Goal: Information Seeking & Learning: Learn about a topic

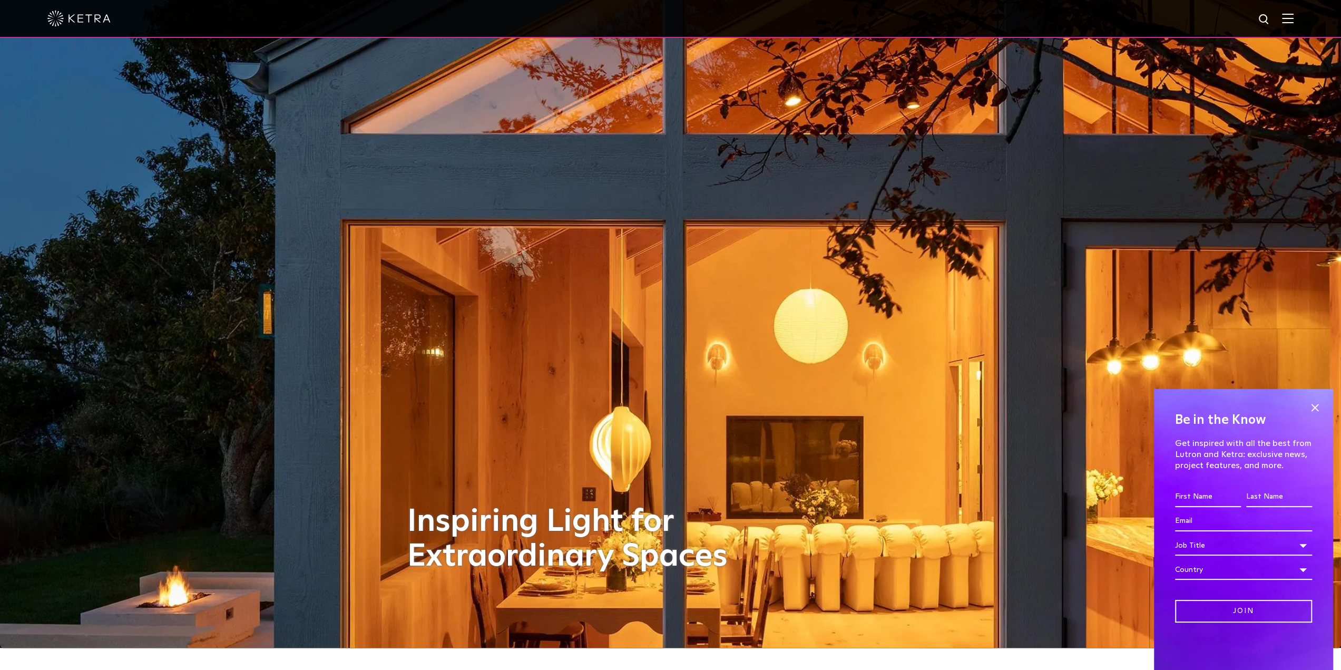
scroll to position [158, 0]
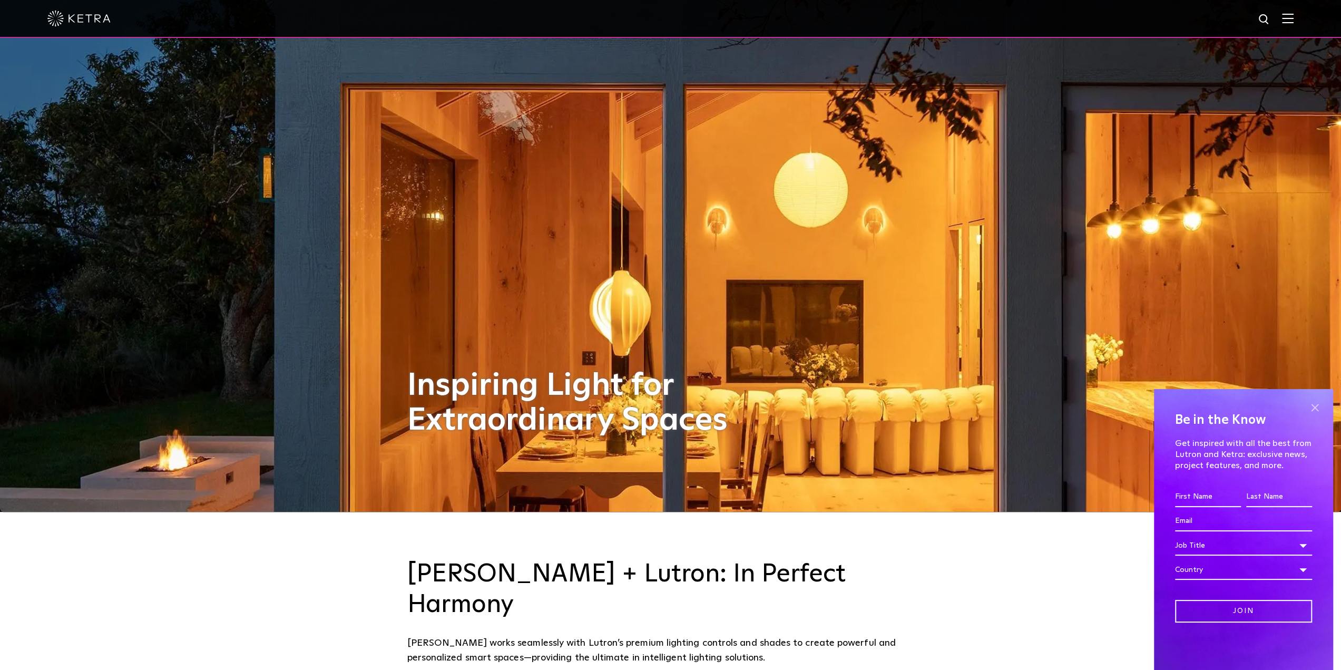
click at [1312, 407] on span at bounding box center [1315, 407] width 16 height 16
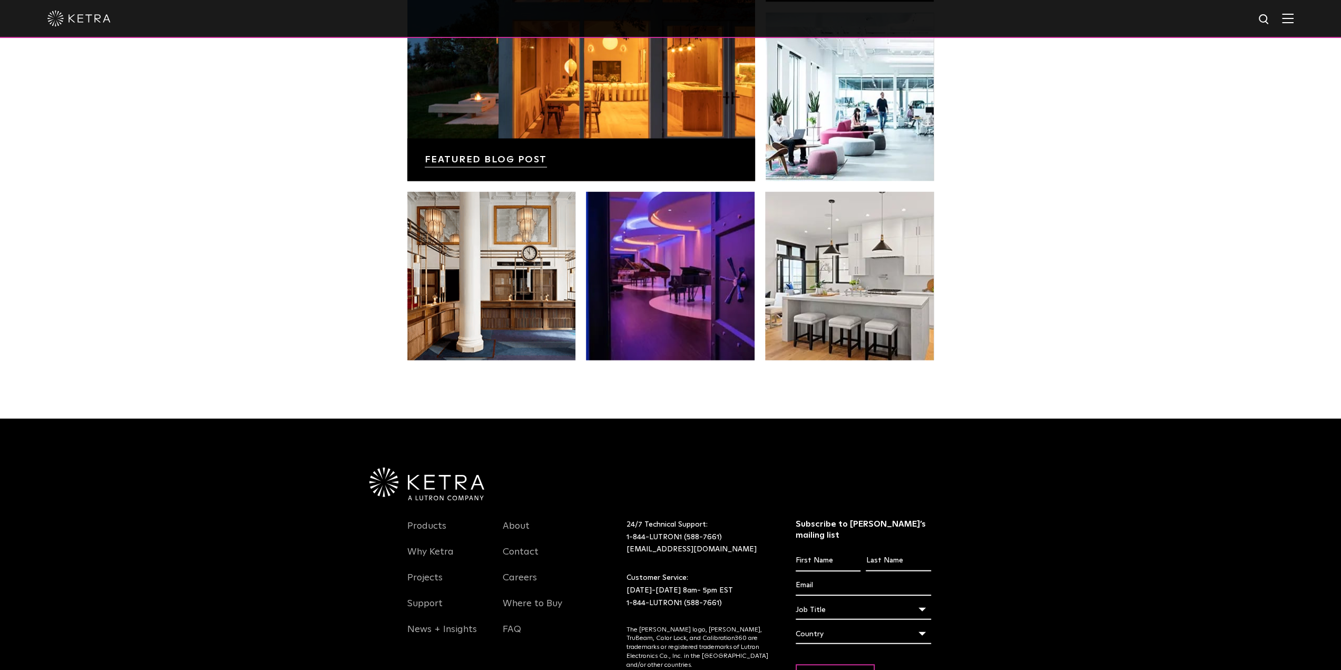
scroll to position [2215, 0]
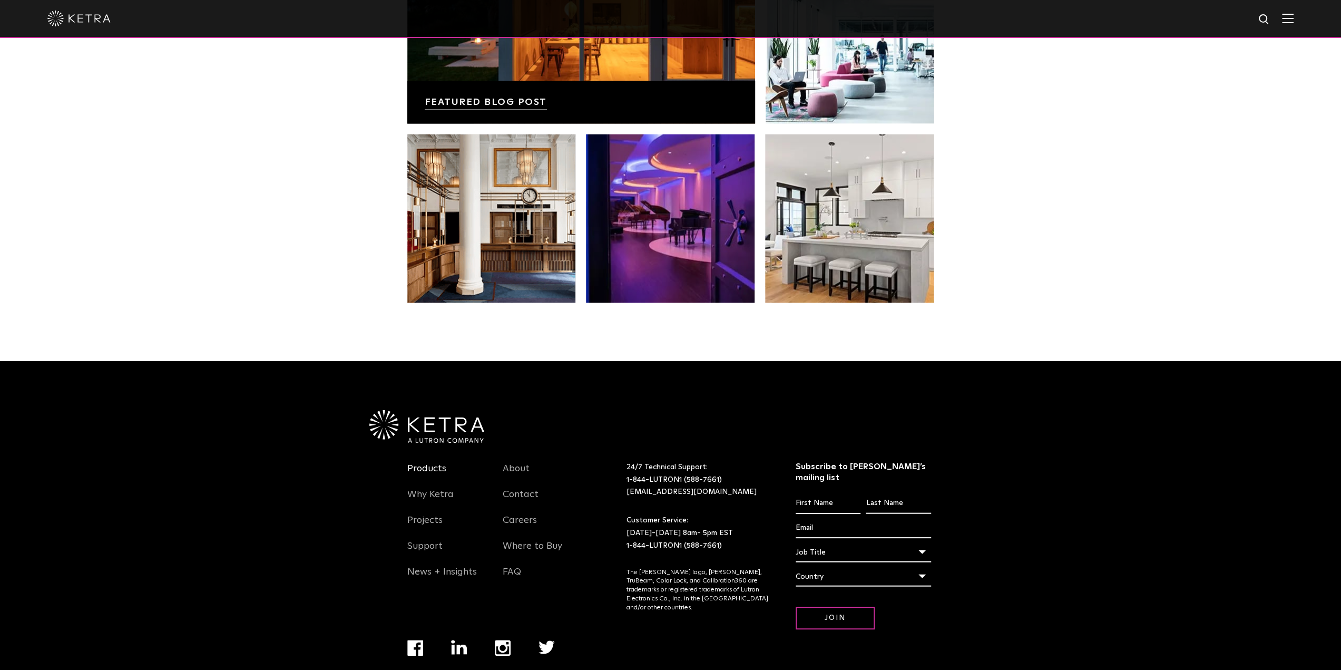
click at [433, 463] on link "Products" at bounding box center [426, 475] width 39 height 24
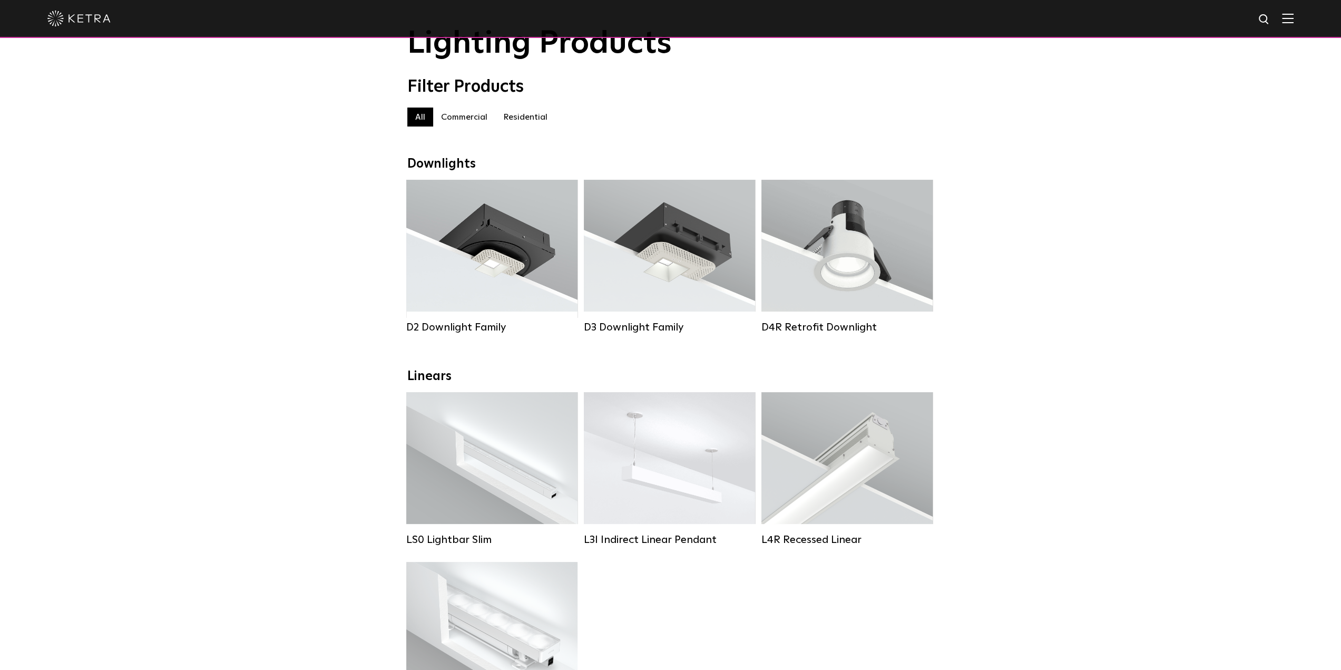
scroll to position [105, 0]
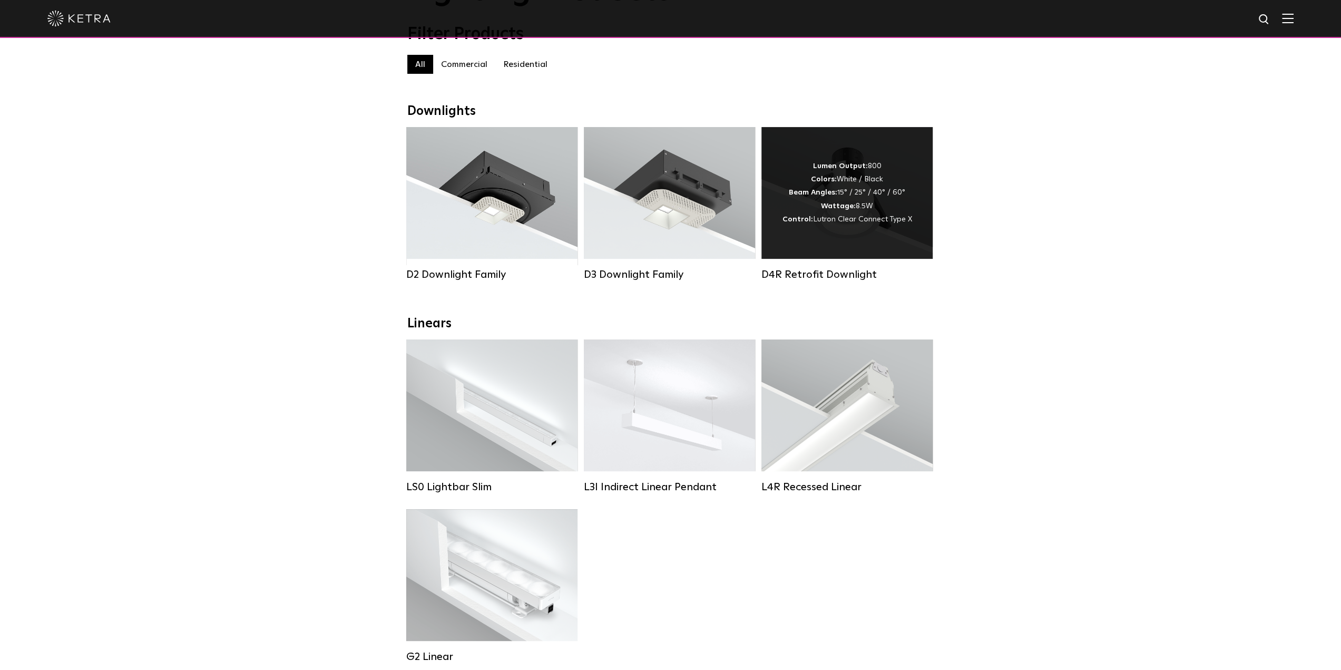
click at [840, 238] on div "Lumen Output: 800 Colors: White / Black Beam Angles: 15° / 25° / 40° / 60° Watt…" at bounding box center [846, 193] width 171 height 132
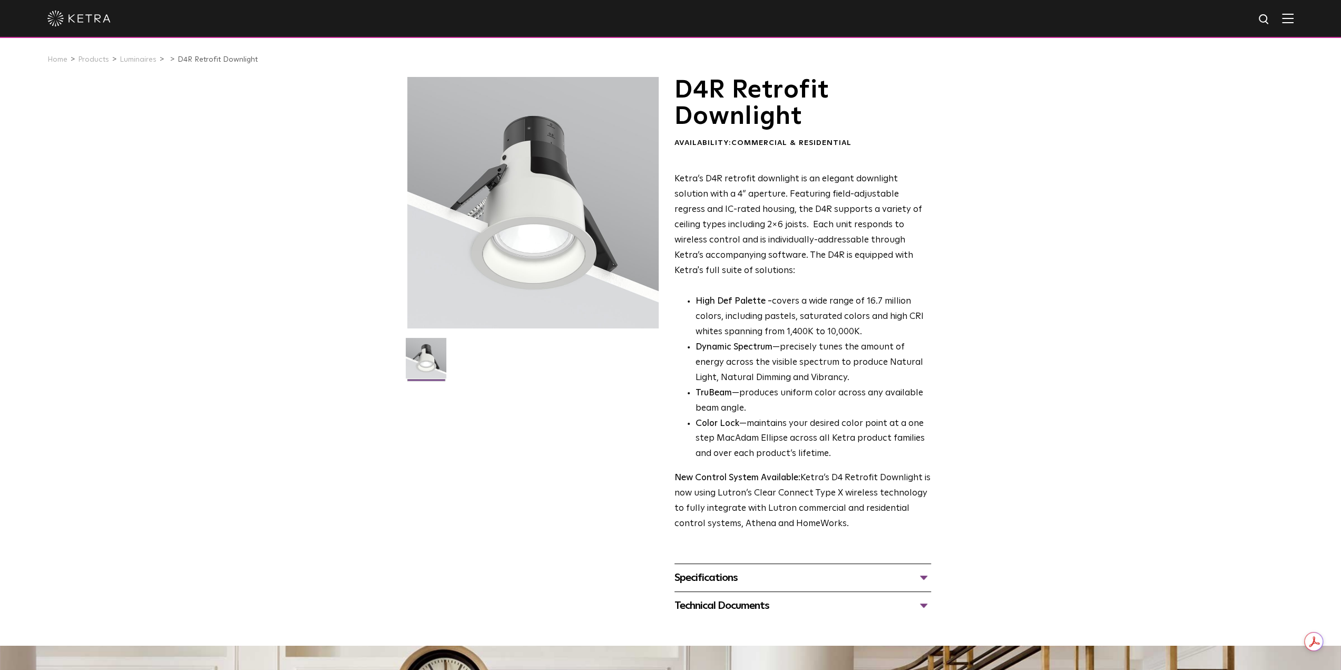
click at [809, 580] on div "Specifications" at bounding box center [802, 577] width 257 height 17
